Goal: Information Seeking & Learning: Learn about a topic

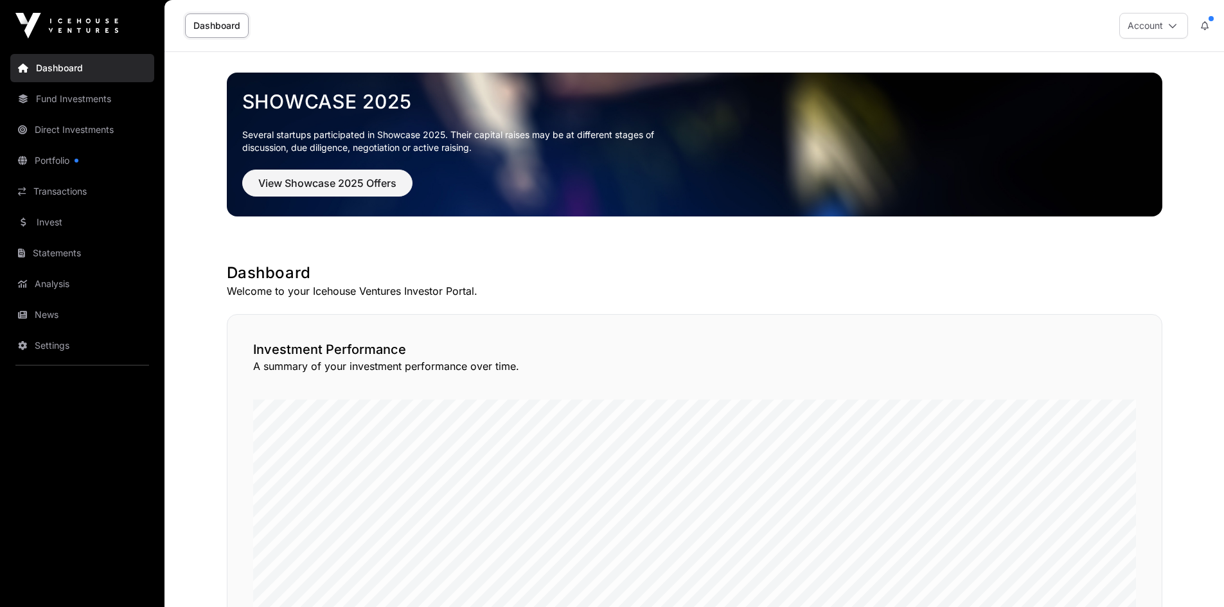
click at [67, 160] on link "Portfolio" at bounding box center [82, 160] width 144 height 28
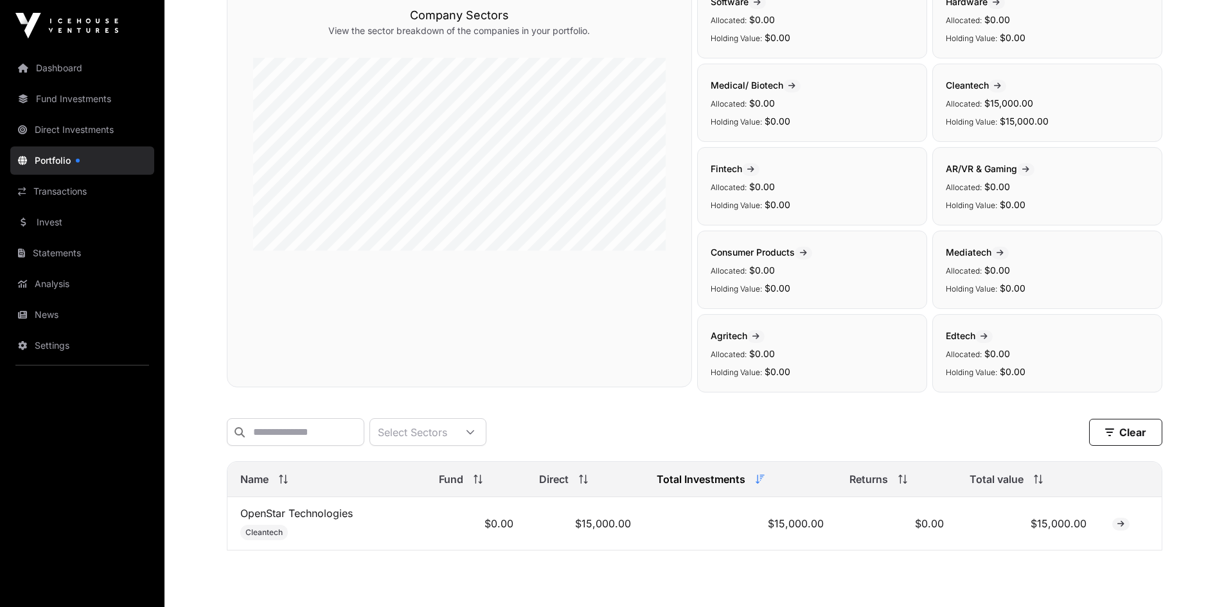
scroll to position [193, 0]
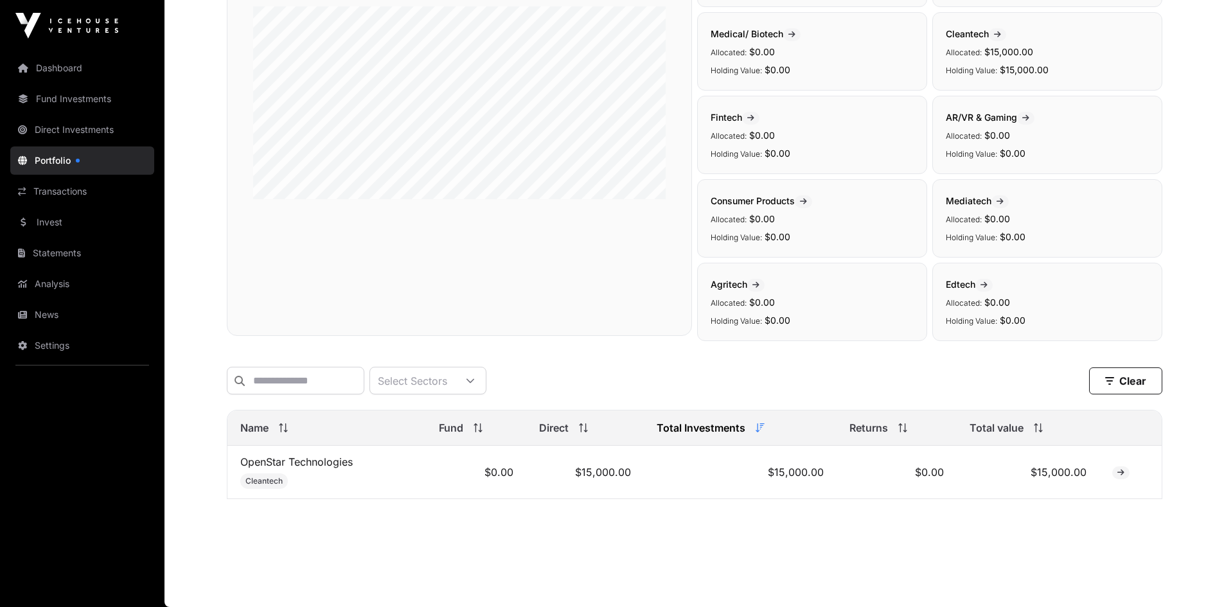
click at [315, 464] on link "OpenStar Technologies" at bounding box center [296, 462] width 112 height 13
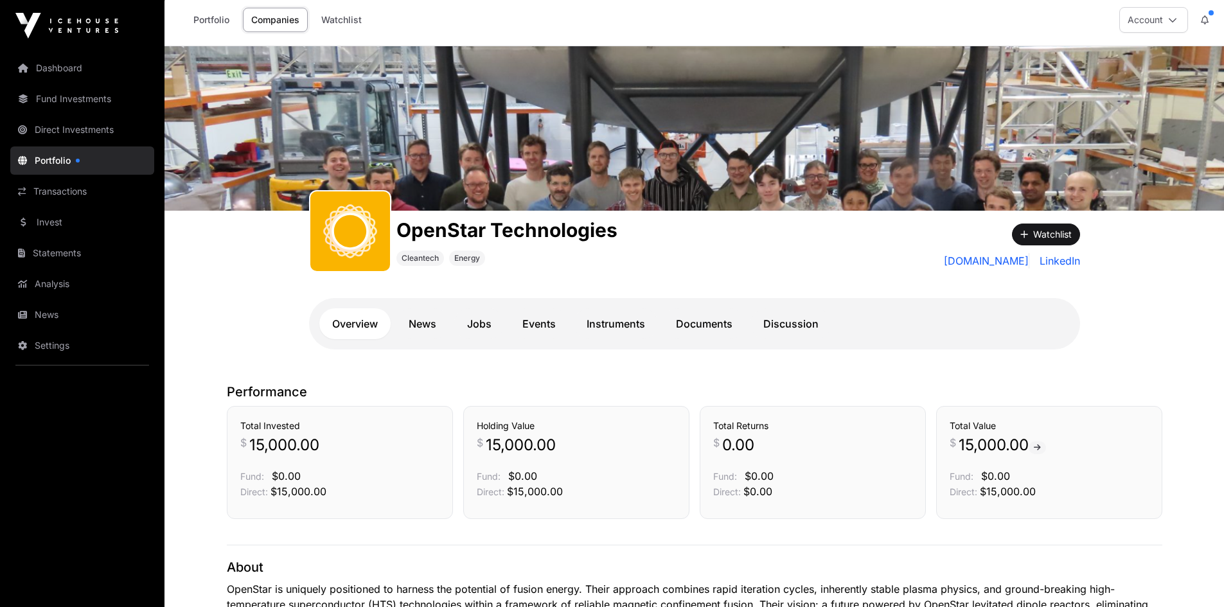
scroll to position [2, 0]
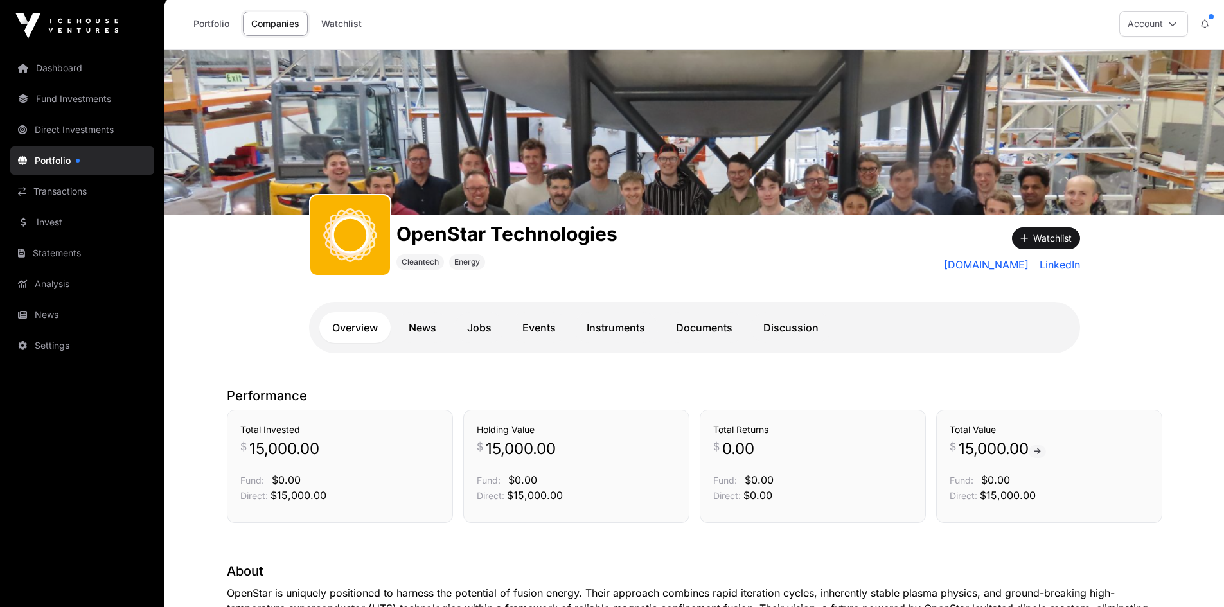
click at [485, 326] on link "Jobs" at bounding box center [479, 327] width 50 height 31
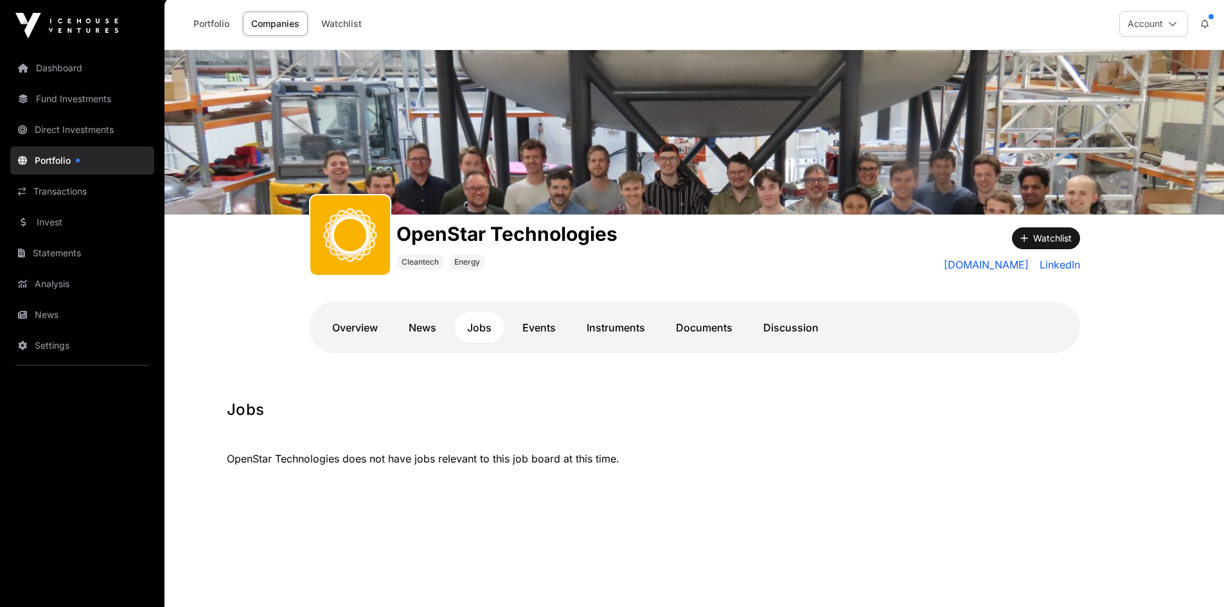
click at [546, 327] on link "Events" at bounding box center [538, 327] width 59 height 31
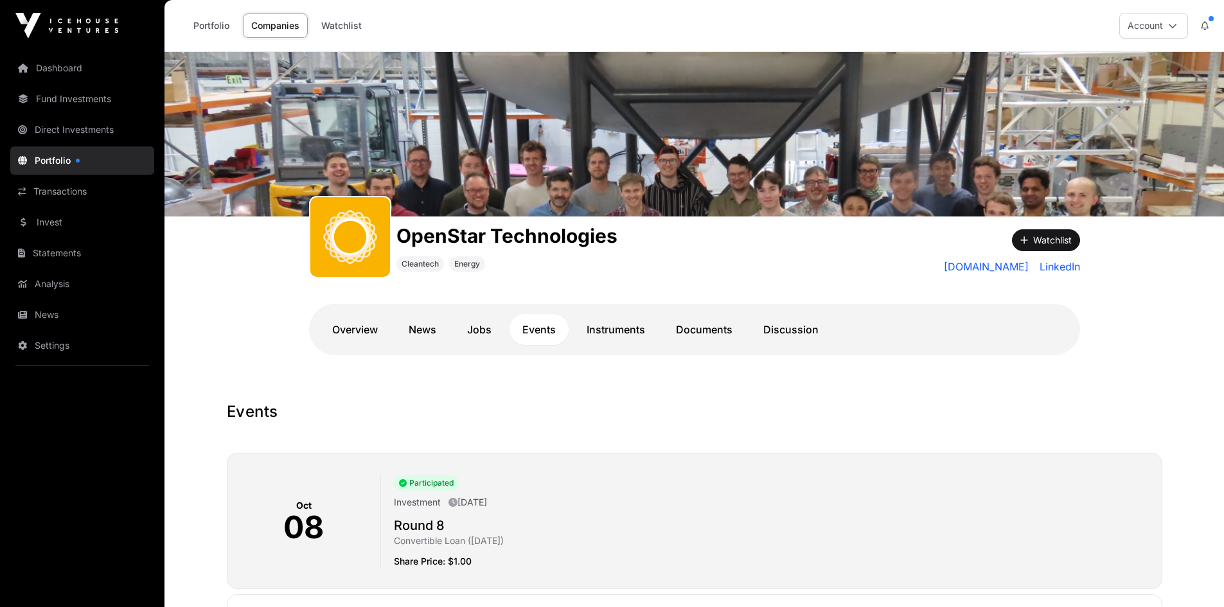
click at [59, 68] on link "Dashboard" at bounding box center [82, 68] width 144 height 28
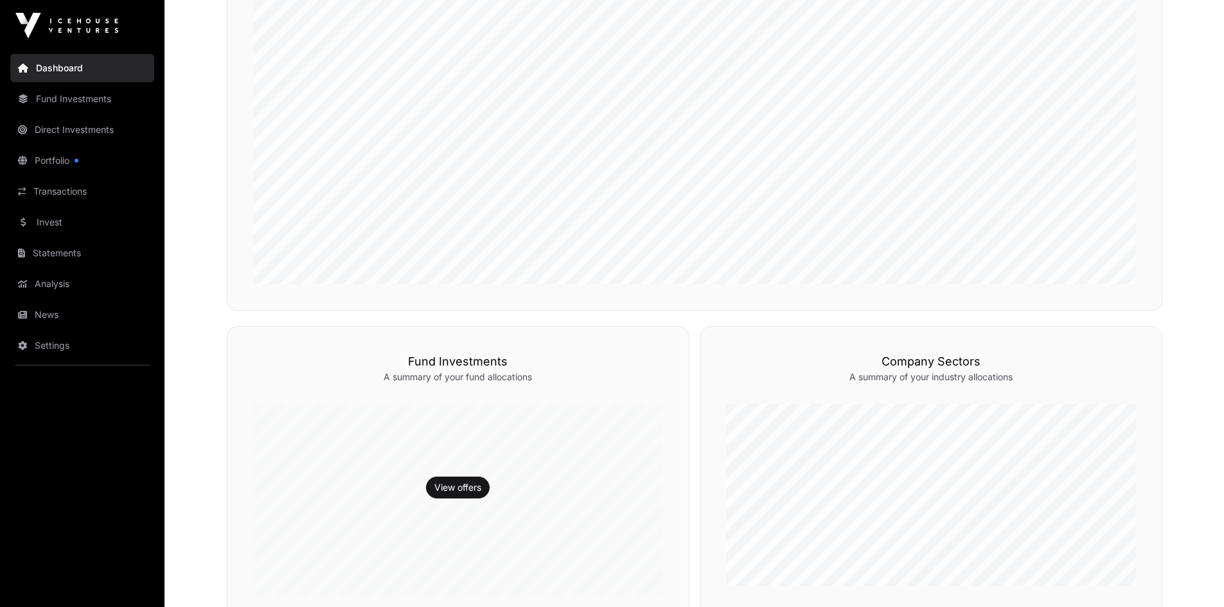
scroll to position [157, 0]
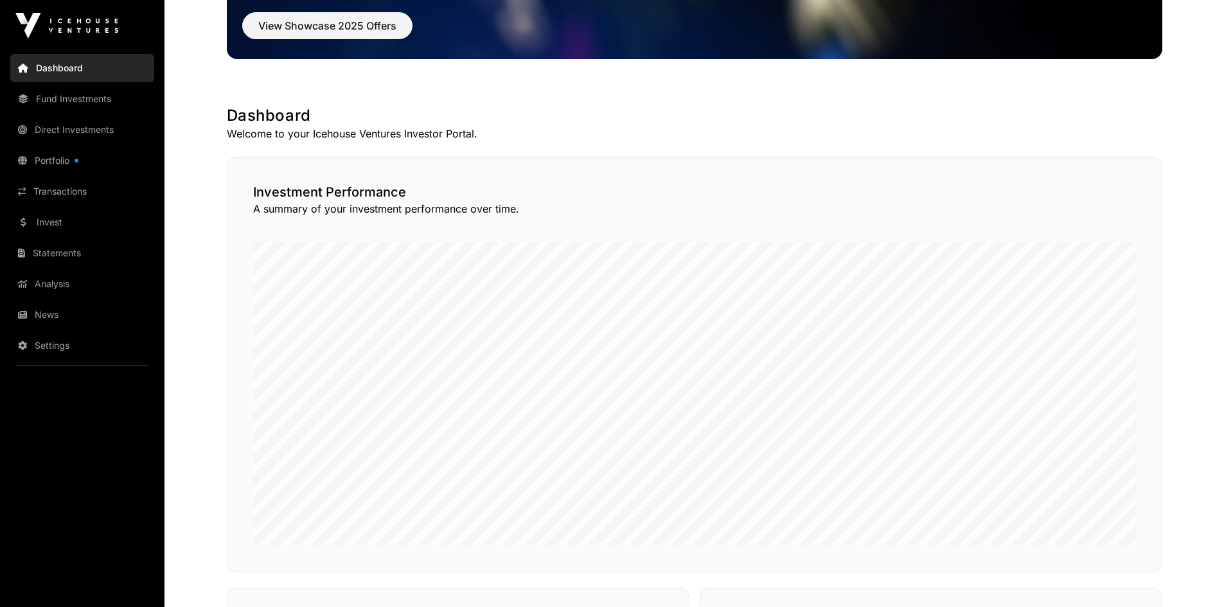
click at [30, 160] on link "Portfolio" at bounding box center [82, 160] width 144 height 28
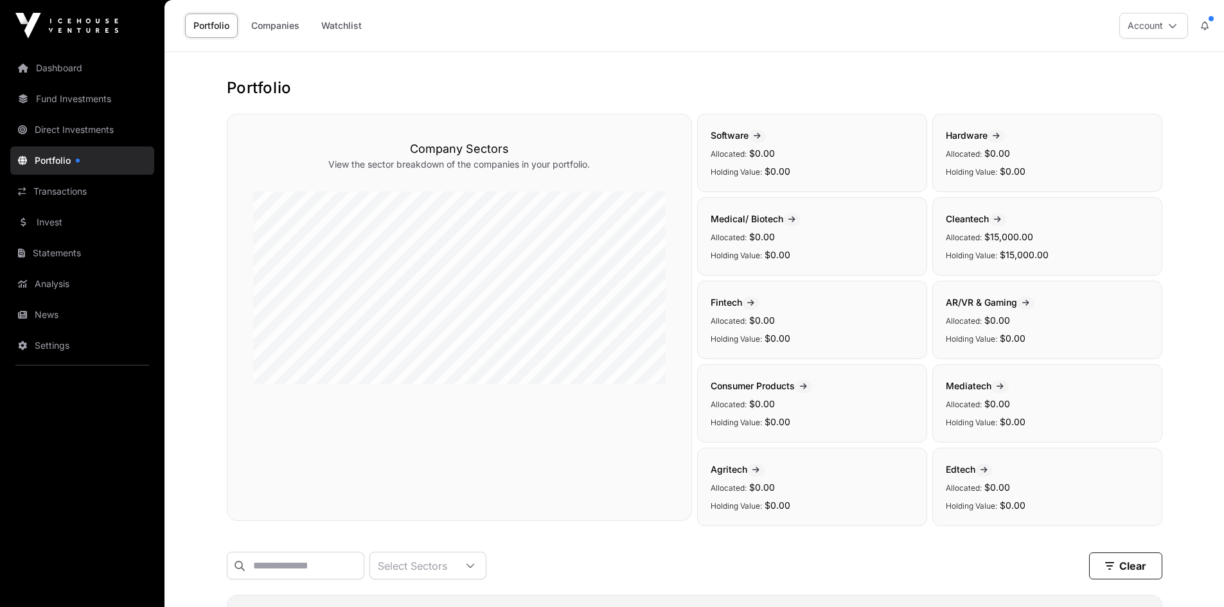
scroll to position [194, 0]
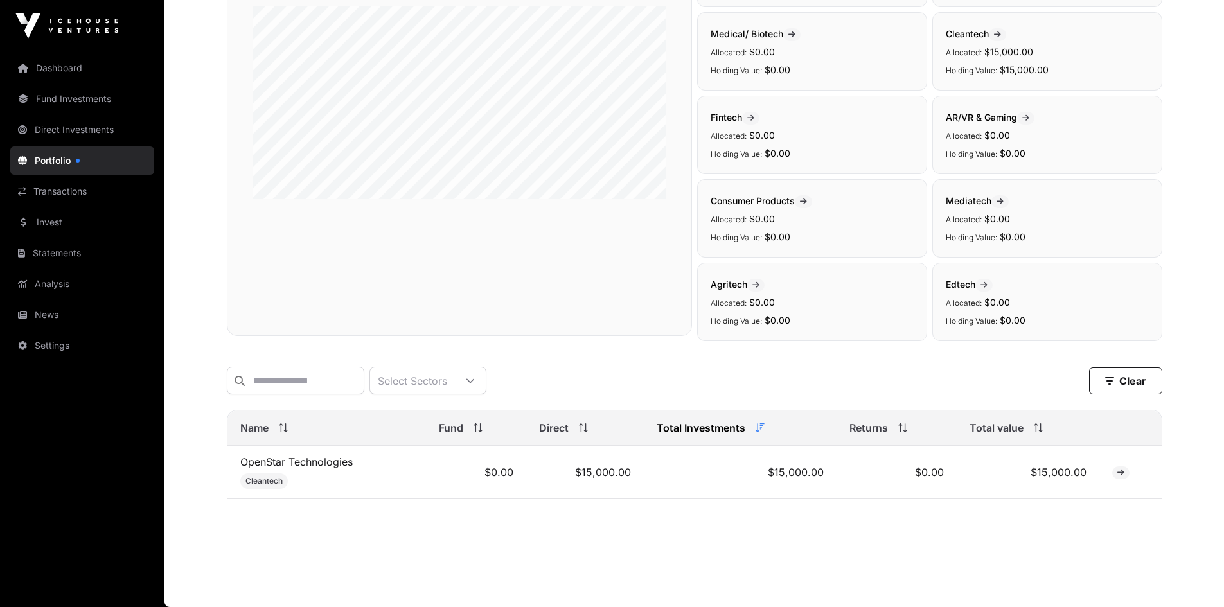
click at [347, 464] on link "OpenStar Technologies" at bounding box center [296, 462] width 112 height 13
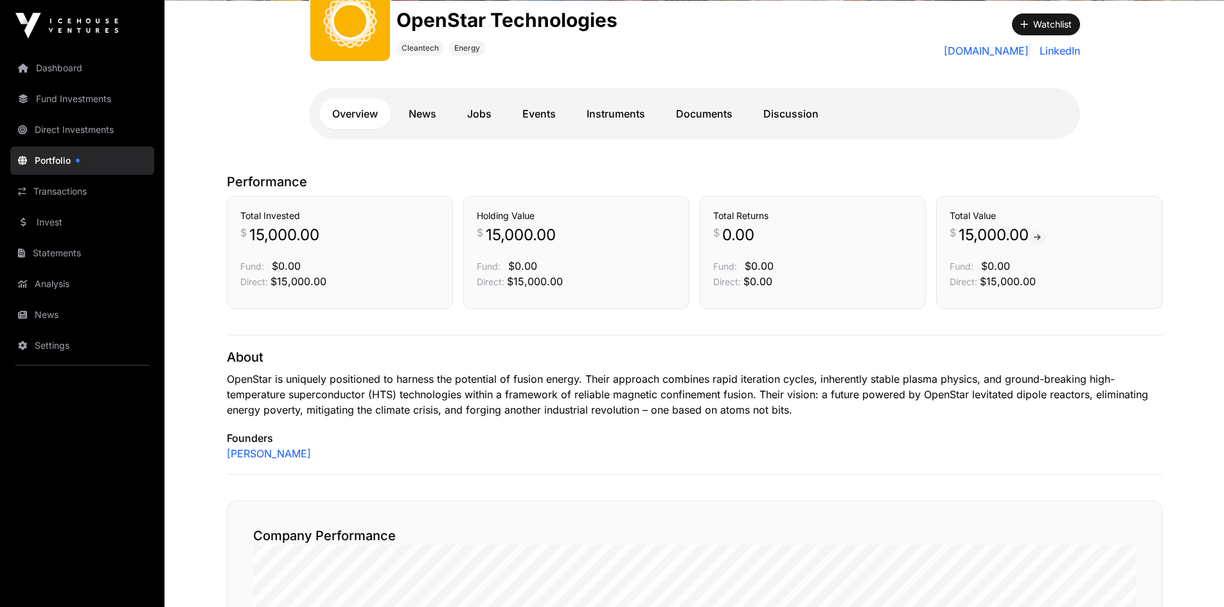
scroll to position [193, 0]
